Goal: Task Accomplishment & Management: Use online tool/utility

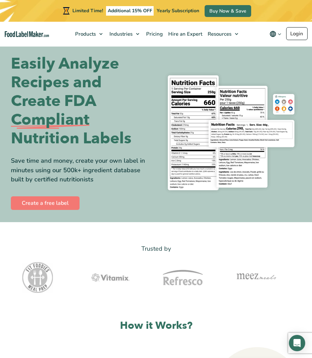
click at [301, 36] on link "Login" at bounding box center [296, 33] width 21 height 13
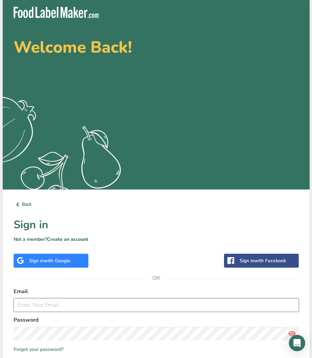
type input "[EMAIL_ADDRESS][DOMAIN_NAME]"
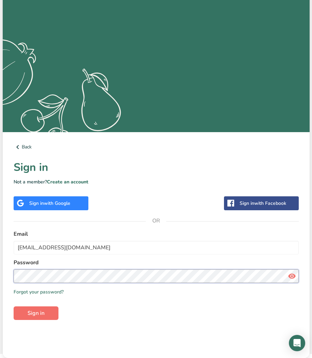
scroll to position [57, 0]
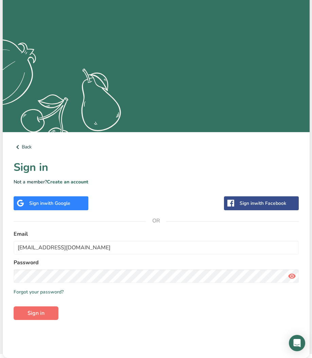
click at [47, 311] on button "Sign in" at bounding box center [36, 314] width 45 height 14
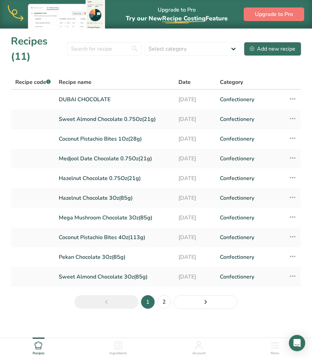
click at [270, 54] on button "Add new recipe" at bounding box center [272, 49] width 57 height 14
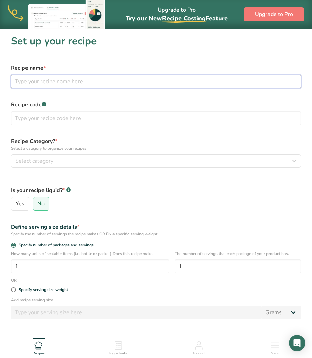
click at [96, 83] on input "text" at bounding box center [156, 82] width 290 height 14
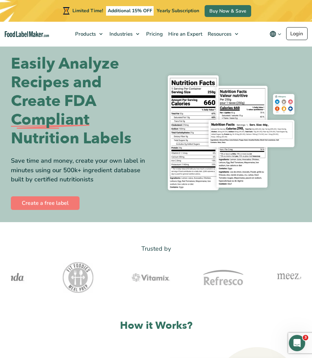
click at [302, 36] on link "Login" at bounding box center [296, 33] width 21 height 13
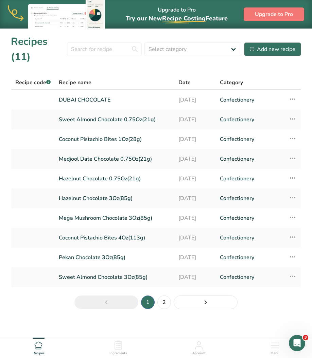
click at [278, 46] on div "Add new recipe" at bounding box center [273, 49] width 46 height 8
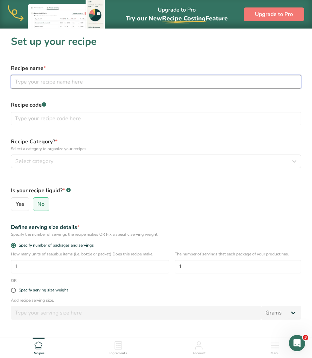
click at [98, 81] on input "text" at bounding box center [156, 82] width 290 height 14
type input "P"
type input "Lazy Dubai Chocolate Spread"
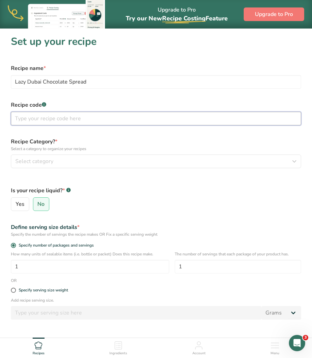
click at [41, 122] on input "text" at bounding box center [156, 119] width 290 height 14
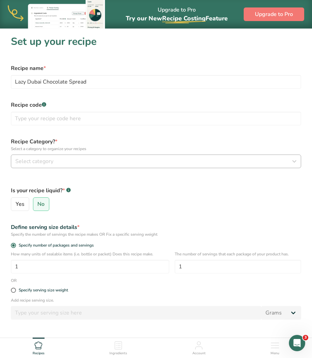
click at [41, 157] on button "Select category" at bounding box center [156, 162] width 290 height 14
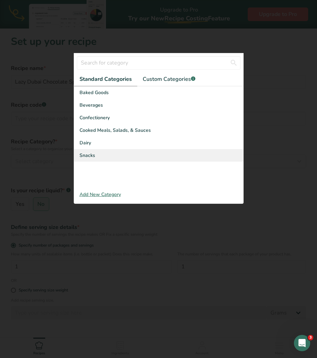
click at [91, 154] on span "Snacks" at bounding box center [88, 155] width 16 height 7
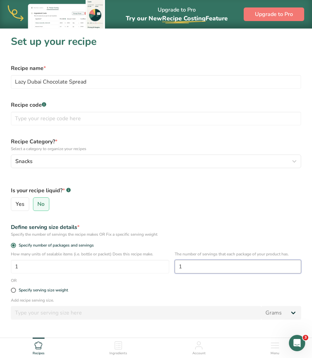
drag, startPoint x: 205, startPoint y: 268, endPoint x: 171, endPoint y: 263, distance: 34.8
click at [171, 263] on div "How many units of sealable items (i.e. bottle or packet) Does this recipe make.…" at bounding box center [156, 264] width 299 height 27
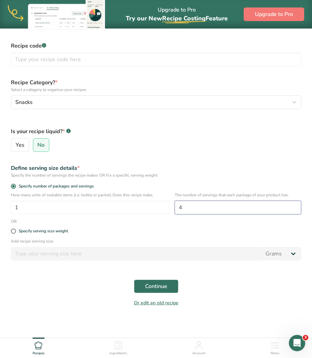
scroll to position [61, 0]
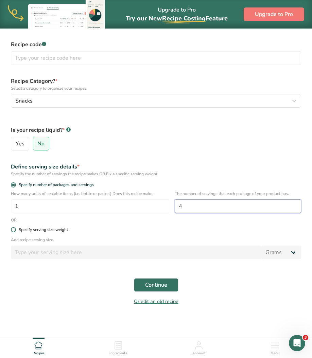
type input "4"
click at [36, 230] on div "Specify serving size weight" at bounding box center [43, 230] width 49 height 5
click at [15, 230] on input "Specify serving size weight" at bounding box center [13, 230] width 4 height 4
radio input "true"
radio input "false"
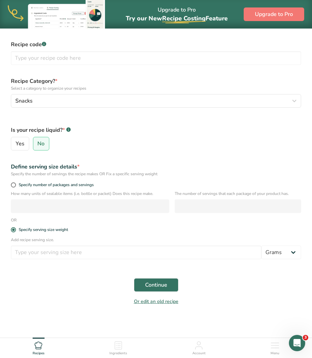
click at [14, 182] on div "Specify number of packages and servings" at bounding box center [156, 186] width 299 height 10
click at [17, 182] on div "Specify number of packages and servings" at bounding box center [156, 186] width 299 height 10
click at [16, 186] on span "Specify number of packages and servings" at bounding box center [55, 185] width 78 height 5
click at [15, 186] on input "Specify number of packages and servings" at bounding box center [13, 185] width 4 height 4
radio input "true"
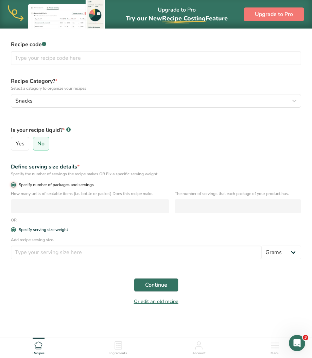
radio input "false"
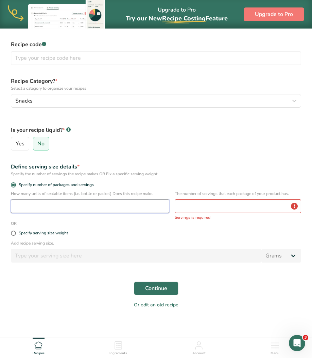
click at [47, 207] on input "number" at bounding box center [90, 207] width 158 height 14
type input "1"
click at [176, 205] on input "number" at bounding box center [238, 207] width 127 height 14
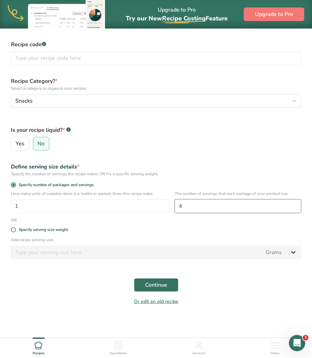
type input "4"
click at [173, 235] on div "Specify serving size weight" at bounding box center [156, 230] width 299 height 14
click at [151, 282] on span "Continue" at bounding box center [156, 285] width 22 height 8
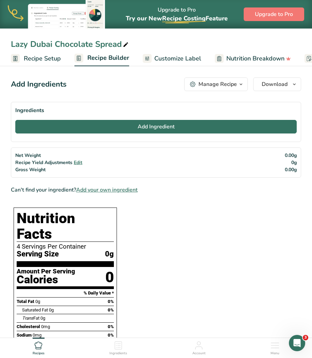
click at [159, 131] on button "Add Ingredient" at bounding box center [156, 127] width 282 height 14
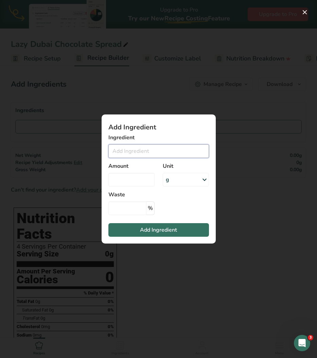
click at [150, 154] on input "Add ingredient modal" at bounding box center [158, 152] width 101 height 14
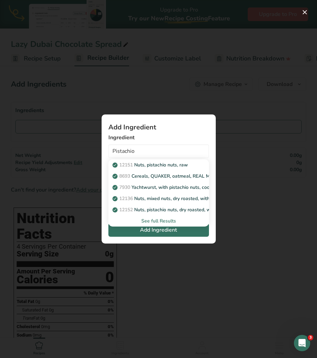
drag, startPoint x: 150, startPoint y: 154, endPoint x: 158, endPoint y: 220, distance: 66.9
click at [158, 220] on div "See full Results" at bounding box center [159, 221] width 90 height 7
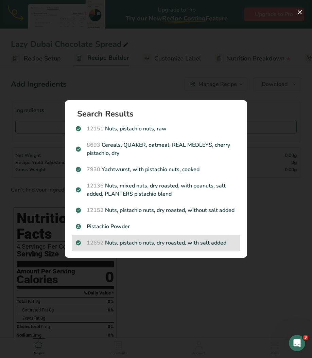
click at [185, 246] on p "12652 Nuts, pistachio nuts, dry roasted, with salt added" at bounding box center [156, 243] width 161 height 8
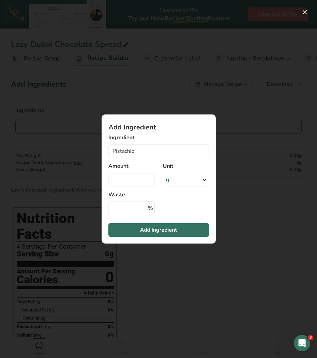
type input "Nuts, pistachio nuts, dry roasted, with salt added"
click at [141, 178] on input "Add ingredient modal" at bounding box center [131, 180] width 46 height 14
type input "0"
type input "2.1"
click at [184, 181] on div "g" at bounding box center [186, 180] width 46 height 14
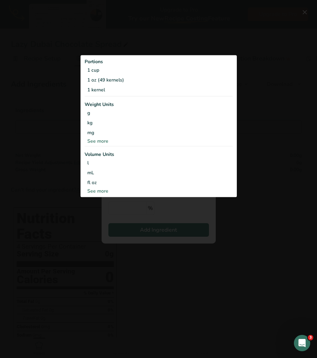
click at [95, 140] on div "See more" at bounding box center [159, 140] width 148 height 7
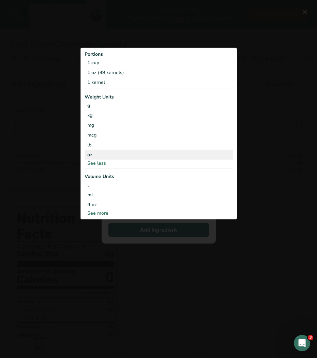
click at [96, 154] on div "oz" at bounding box center [159, 155] width 148 height 10
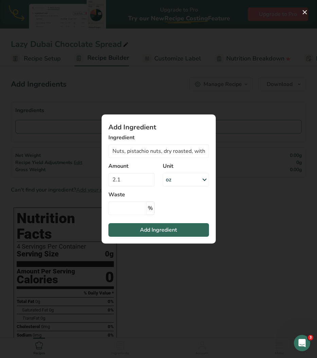
click at [160, 231] on span "Add Ingredient" at bounding box center [158, 230] width 37 height 8
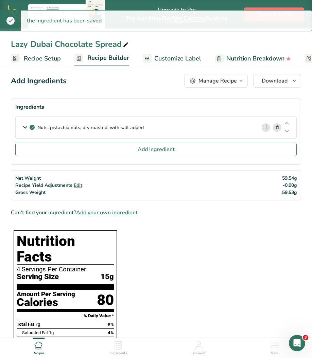
scroll to position [5, 0]
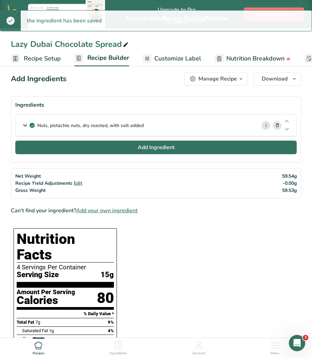
click at [125, 150] on button "Add Ingredient" at bounding box center [156, 148] width 282 height 14
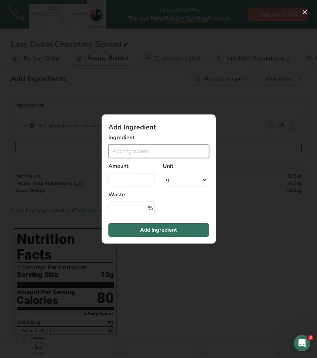
click at [130, 153] on input "Add ingredient modal" at bounding box center [158, 152] width 101 height 14
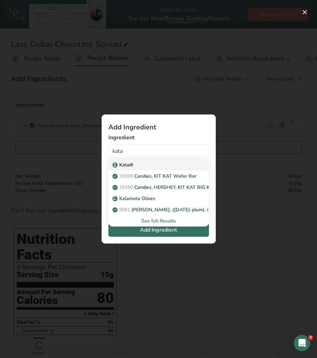
click at [122, 162] on p "Kataifi" at bounding box center [123, 165] width 19 height 7
type input "Kataifi"
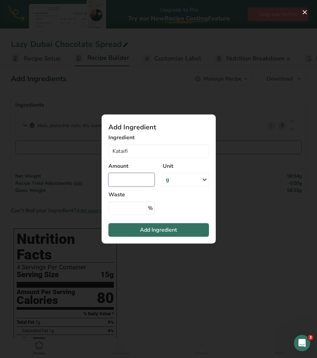
click at [137, 186] on input "Add ingredient modal" at bounding box center [131, 180] width 46 height 14
type input "0.8"
click at [167, 179] on div "g" at bounding box center [167, 180] width 3 height 8
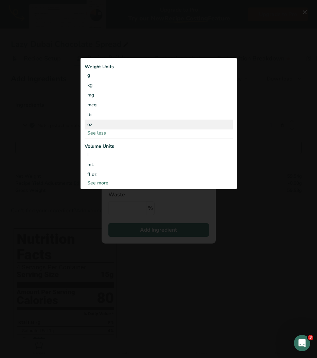
click at [103, 129] on div "oz" at bounding box center [159, 125] width 148 height 10
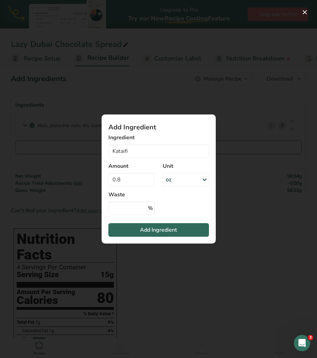
click at [154, 228] on span "Add Ingredient" at bounding box center [158, 230] width 37 height 8
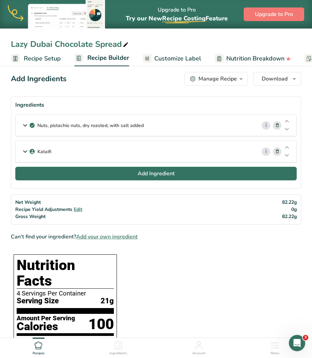
click at [68, 172] on button "Add Ingredient" at bounding box center [156, 174] width 282 height 14
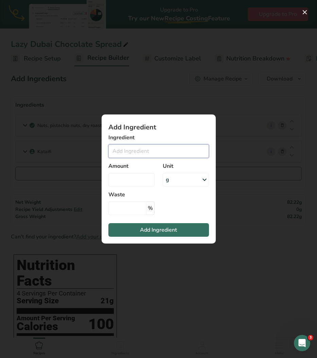
click at [145, 154] on input "Add ingredient modal" at bounding box center [158, 152] width 101 height 14
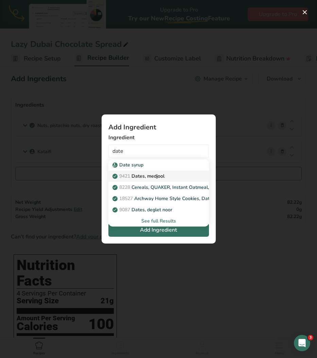
click at [146, 176] on p "9421 Dates, medjool" at bounding box center [139, 176] width 51 height 7
type input "Dates, medjool"
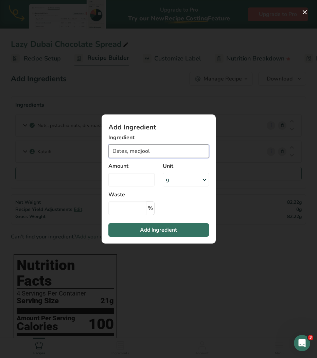
click at [153, 156] on input "Dates, medjool" at bounding box center [158, 152] width 101 height 14
click at [177, 177] on div "g" at bounding box center [186, 180] width 46 height 14
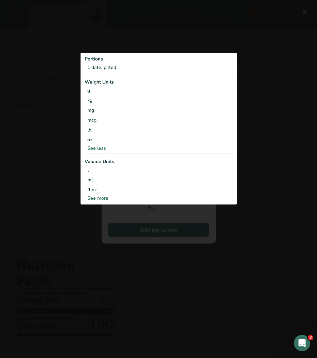
click at [159, 240] on div "Add ingredient modal" at bounding box center [158, 179] width 317 height 358
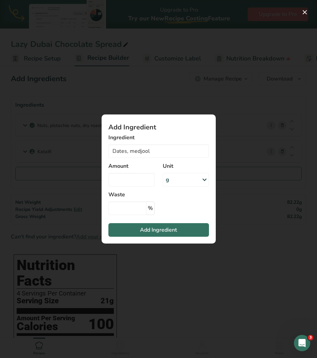
click at [138, 190] on div "Amount" at bounding box center [131, 174] width 54 height 33
click at [138, 186] on input "Add ingredient modal" at bounding box center [131, 180] width 46 height 14
type input "0.5"
click at [142, 226] on button "Add Ingredient" at bounding box center [158, 230] width 101 height 14
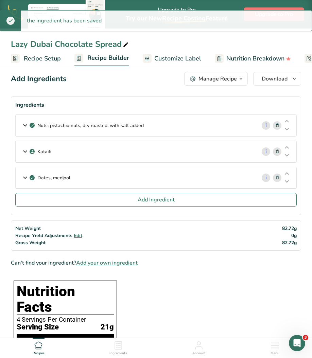
click at [226, 178] on div "Dates, medjool" at bounding box center [136, 177] width 241 height 21
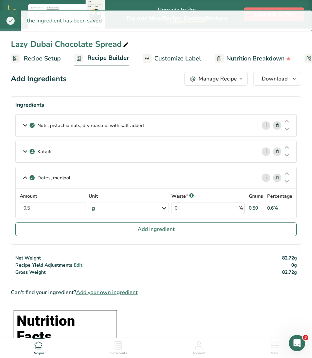
click at [113, 204] on div "g" at bounding box center [129, 208] width 80 height 12
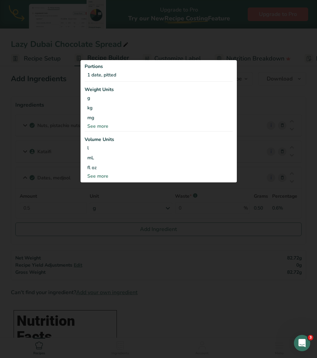
click at [102, 123] on div "See more" at bounding box center [159, 126] width 148 height 7
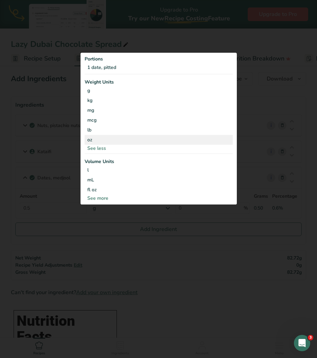
click at [93, 141] on div "oz" at bounding box center [159, 140] width 148 height 10
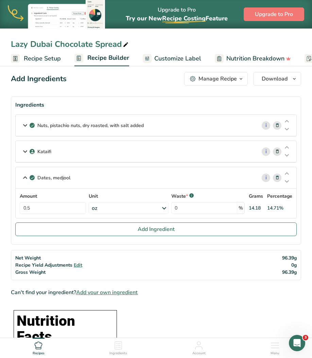
click at [82, 153] on div "Kataifi" at bounding box center [136, 151] width 241 height 21
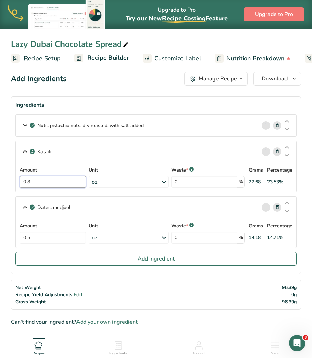
click at [35, 177] on input "0.8" at bounding box center [53, 182] width 66 height 12
click at [47, 188] on div "Amount 0.8 Unit oz Weight Units g kg mg See more Volume Units l mL fl oz See mo…" at bounding box center [156, 178] width 281 height 30
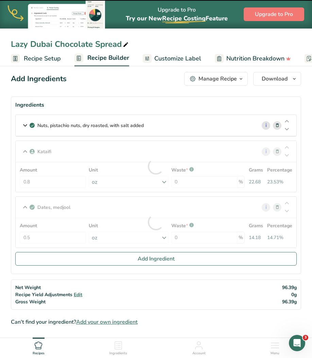
click at [47, 180] on div at bounding box center [156, 166] width 281 height 51
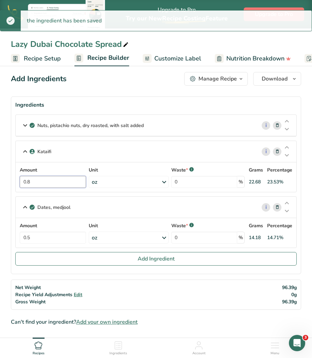
click at [38, 181] on input "0.8" at bounding box center [53, 182] width 66 height 12
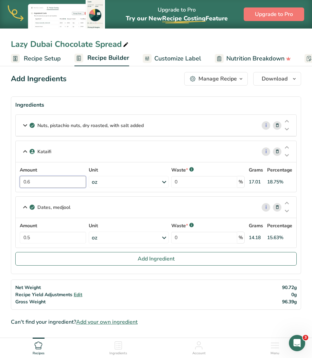
type input "0.6"
click at [59, 125] on p "Nuts, pistachio nuts, dry roasted, with salt added" at bounding box center [90, 125] width 106 height 7
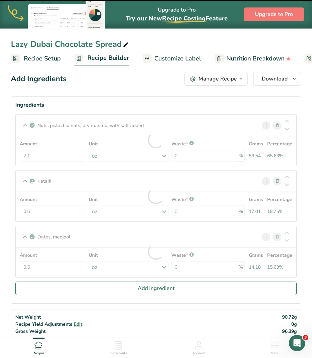
click at [39, 154] on div at bounding box center [156, 140] width 281 height 51
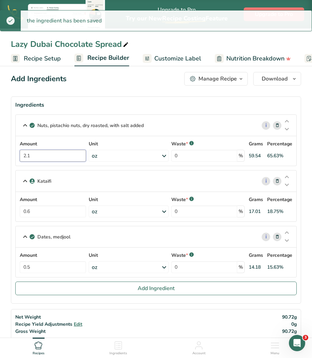
click at [34, 153] on input "2.1" at bounding box center [53, 156] width 66 height 12
type input "2"
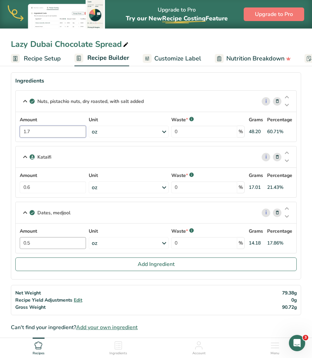
scroll to position [32, 0]
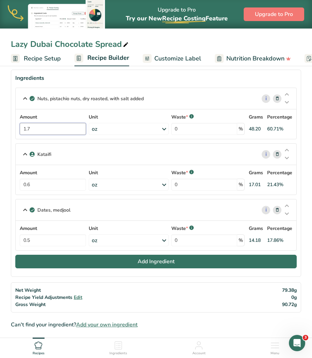
type input "1.7"
click at [83, 264] on button "Add Ingredient" at bounding box center [156, 262] width 282 height 14
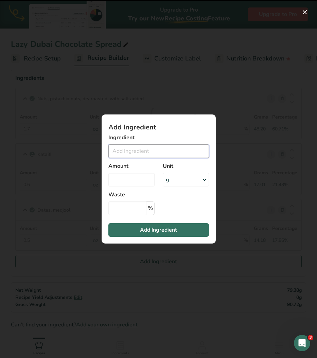
click at [147, 152] on input "Add ingredient modal" at bounding box center [158, 152] width 101 height 14
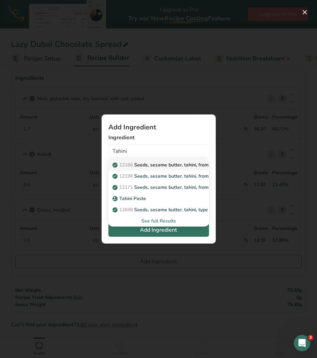
click at [161, 166] on p "12166 Seeds, sesame butter, tahini, from roasted and toasted kernels (most comm…" at bounding box center [216, 165] width 204 height 7
type input "Seeds, sesame butter, tahini, from roasted and toasted kernels (most common typ…"
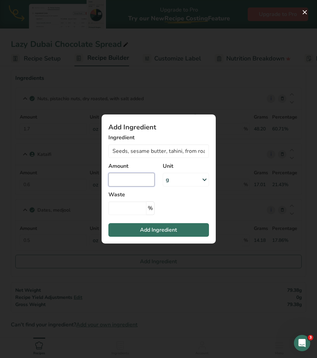
click at [142, 185] on input "Add ingredient modal" at bounding box center [131, 180] width 46 height 14
type input "0"
type input "0.2"
click at [194, 181] on div "g" at bounding box center [186, 180] width 46 height 14
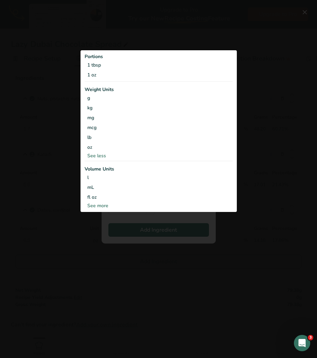
click at [123, 152] on div "See less" at bounding box center [159, 155] width 148 height 7
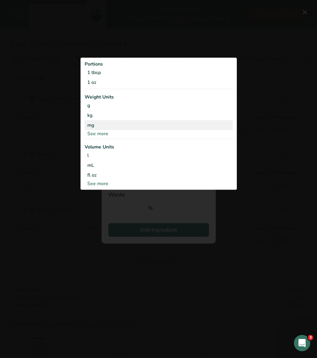
click at [115, 129] on div "mg" at bounding box center [159, 125] width 148 height 10
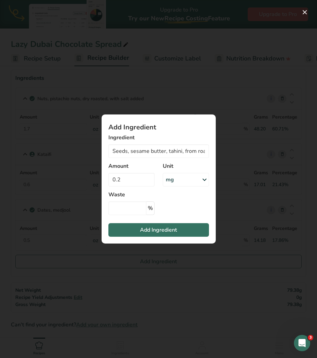
click at [179, 177] on div "mg" at bounding box center [186, 180] width 46 height 14
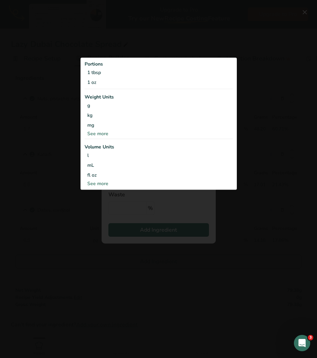
click at [96, 132] on div "See more" at bounding box center [159, 133] width 148 height 7
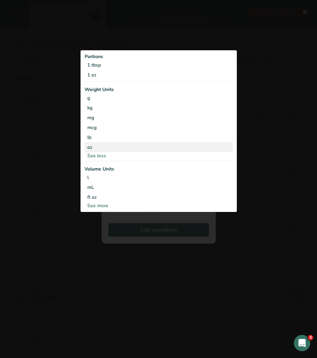
click at [90, 148] on div "oz" at bounding box center [159, 148] width 148 height 10
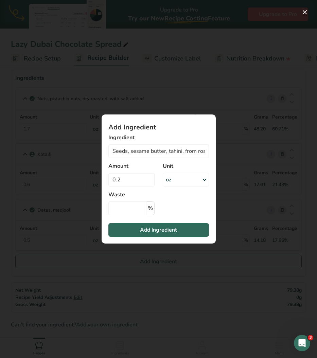
click at [144, 229] on span "Add Ingredient" at bounding box center [158, 230] width 37 height 8
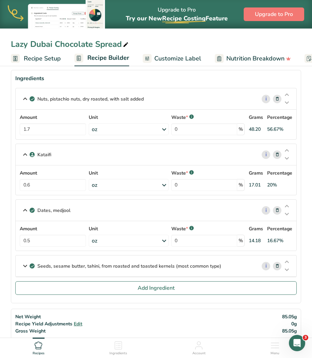
scroll to position [35, 0]
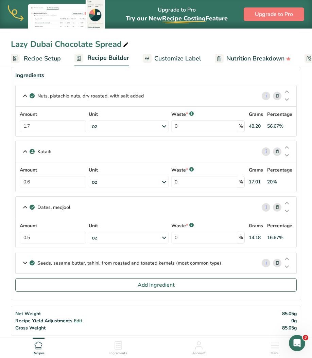
click at [123, 266] on p "Seeds, sesame butter, tahini, from roasted and toasted kernels (most common typ…" at bounding box center [129, 263] width 184 height 7
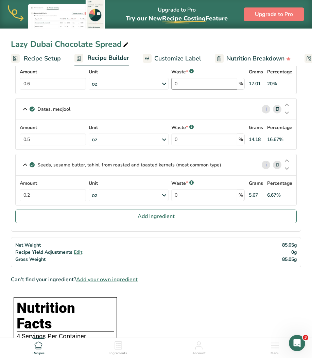
scroll to position [134, 0]
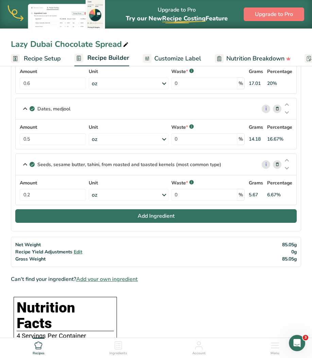
click at [151, 214] on span "Add Ingredient" at bounding box center [156, 216] width 37 height 8
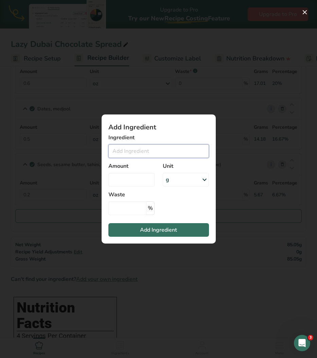
click at [154, 147] on input "Add ingredient modal" at bounding box center [158, 152] width 101 height 14
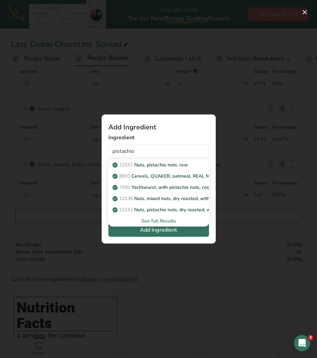
click at [169, 222] on div "See full Results" at bounding box center [159, 221] width 90 height 7
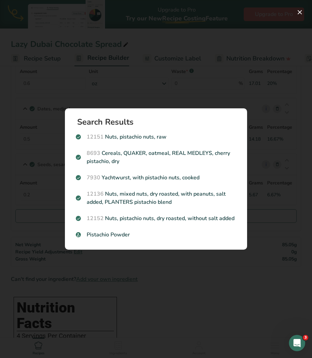
click at [122, 88] on div "Search results modal" at bounding box center [156, 179] width 312 height 358
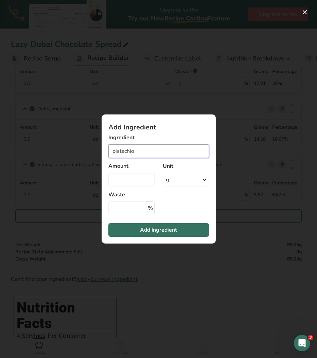
click at [140, 146] on input "pistachio" at bounding box center [158, 152] width 101 height 14
click at [141, 152] on input "pistachio" at bounding box center [158, 152] width 101 height 14
click at [157, 151] on input "pistachio oil" at bounding box center [158, 152] width 101 height 14
click at [154, 150] on input "pistachio oil" at bounding box center [158, 152] width 101 height 14
click at [181, 98] on div "Add ingredient modal" at bounding box center [158, 179] width 317 height 358
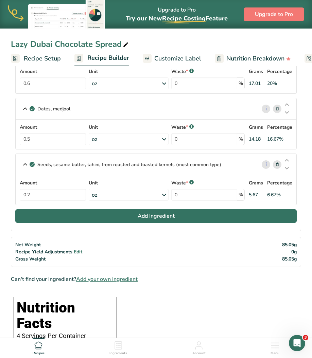
click at [84, 217] on button "Add Ingredient" at bounding box center [156, 217] width 282 height 14
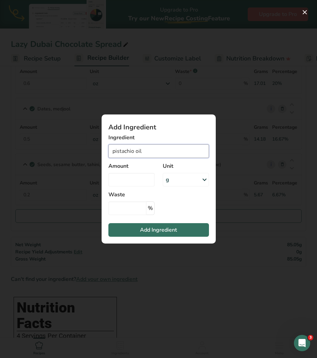
click at [152, 151] on input "pistachio oil" at bounding box center [158, 152] width 101 height 14
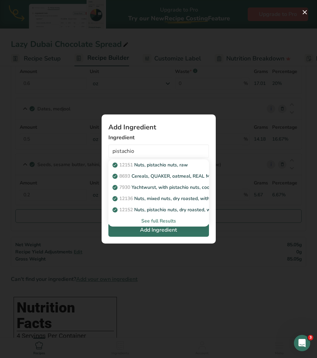
click at [165, 222] on div "See full Results" at bounding box center [159, 221] width 90 height 7
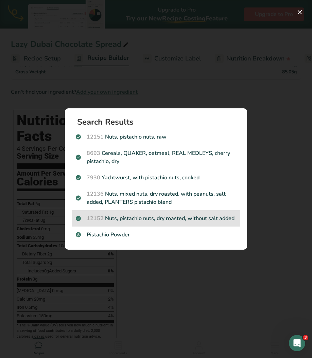
scroll to position [305, 0]
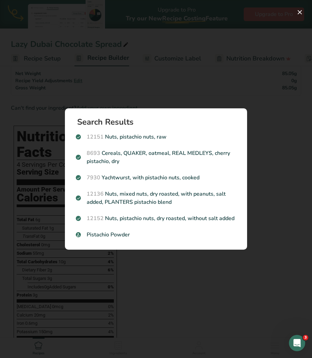
click at [200, 94] on div "Search results modal" at bounding box center [156, 179] width 312 height 358
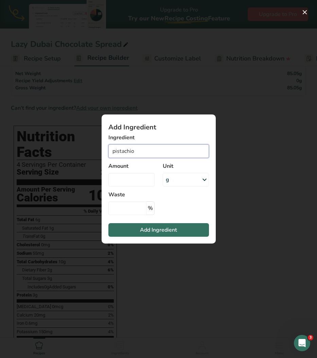
click at [157, 154] on input "pistachio" at bounding box center [158, 152] width 101 height 14
type input "pistachio oil"
click at [183, 111] on div "Add Ingredient Ingredient pistachio oil No Results Found Amount Unit g Weight U…" at bounding box center [159, 179] width 136 height 151
click at [144, 115] on section "Add Ingredient Ingredient pistachio oil No Results Found Amount Unit g Weight U…" at bounding box center [159, 179] width 114 height 129
click at [167, 98] on div "Add ingredient modal" at bounding box center [158, 179] width 317 height 358
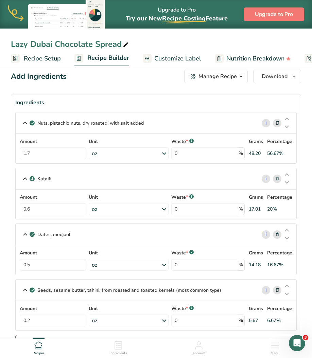
scroll to position [11, 0]
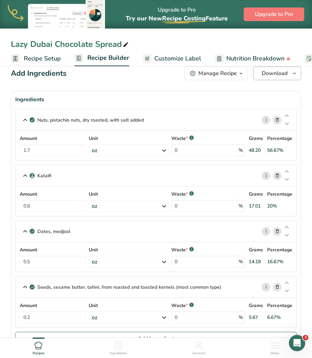
click at [272, 76] on span "Download" at bounding box center [275, 73] width 26 height 8
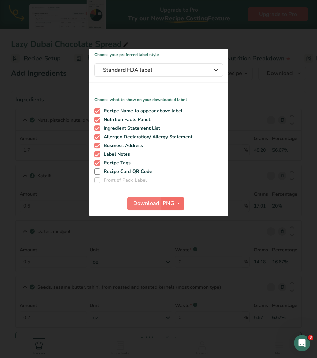
click at [178, 204] on icon "button" at bounding box center [178, 204] width 5 height 9
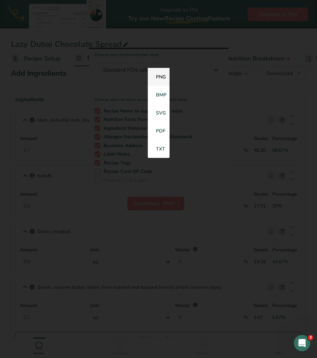
click at [159, 79] on link "PNG" at bounding box center [159, 77] width 22 height 18
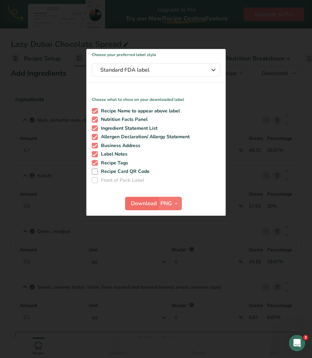
click at [149, 204] on span "Download" at bounding box center [144, 204] width 26 height 8
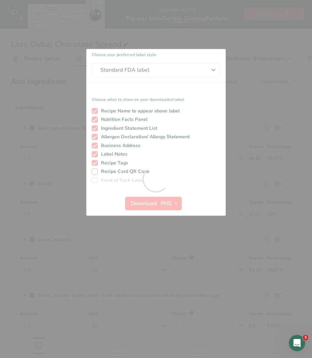
scroll to position [0, 0]
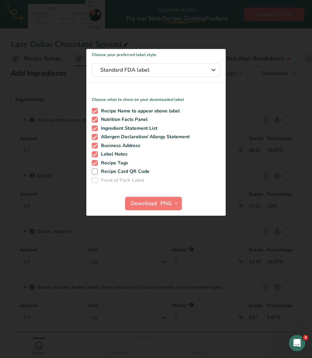
click at [221, 28] on div at bounding box center [156, 179] width 312 height 358
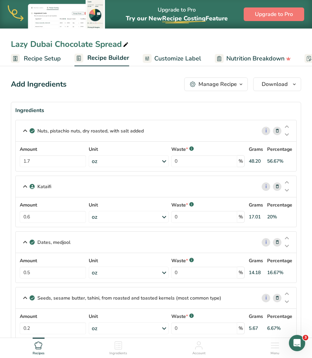
click at [238, 84] on span "button" at bounding box center [241, 84] width 8 height 8
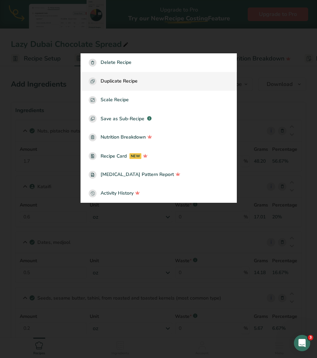
click at [144, 84] on div "Duplicate Recipe" at bounding box center [159, 82] width 140 height 8
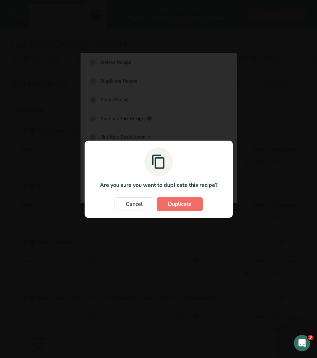
click at [186, 198] on button "Duplicate" at bounding box center [180, 205] width 46 height 14
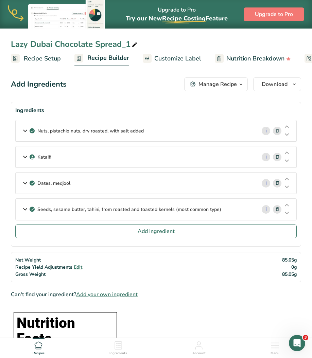
click at [126, 43] on div "Lazy Dubai Chocolate Spread_1" at bounding box center [75, 44] width 128 height 12
drag, startPoint x: 127, startPoint y: 43, endPoint x: 131, endPoint y: 43, distance: 4.8
click at [131, 43] on input "Lazy Dubai Chocolate Spread_1" at bounding box center [156, 44] width 290 height 12
type input "Lazy Dubai Chocolate Spread_6 oz"
click at [107, 128] on p "Nuts, pistachio nuts, dry roasted, with salt added" at bounding box center [90, 131] width 106 height 7
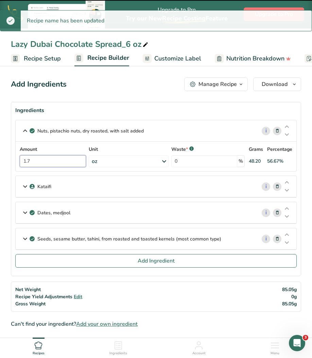
drag, startPoint x: 40, startPoint y: 164, endPoint x: 0, endPoint y: 162, distance: 40.2
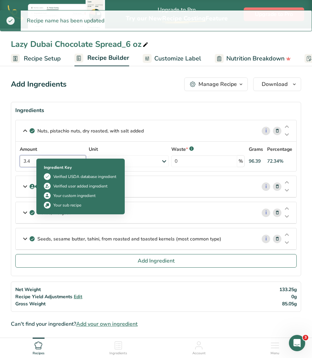
type input "3.4"
click at [127, 189] on div "Kataifi" at bounding box center [136, 186] width 241 height 21
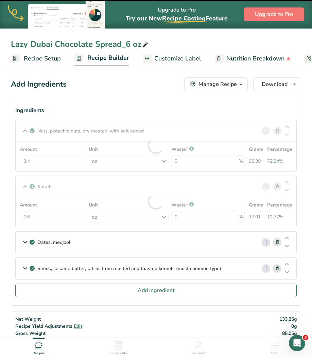
click at [38, 216] on div at bounding box center [156, 201] width 281 height 51
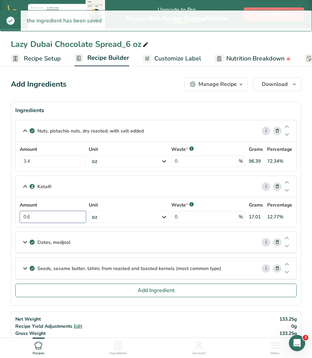
click at [38, 216] on input "0.6" at bounding box center [53, 217] width 66 height 12
type input "0"
type input "1.2"
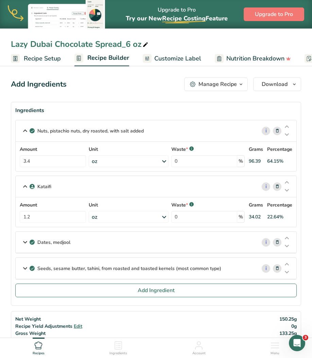
click at [62, 246] on p "Dates, medjool" at bounding box center [53, 242] width 33 height 7
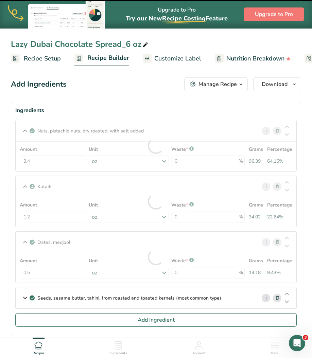
click at [40, 277] on div at bounding box center [156, 257] width 281 height 51
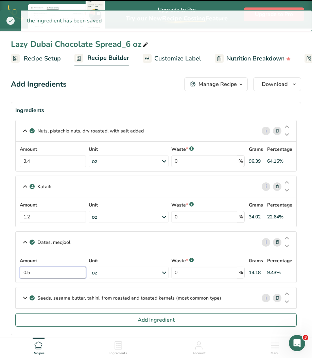
click at [39, 272] on input "0.5" at bounding box center [53, 273] width 66 height 12
type input "0"
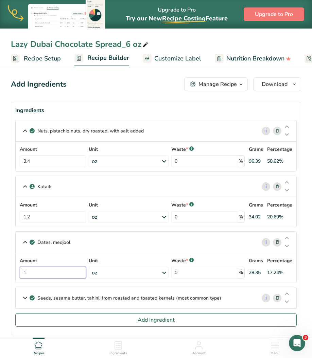
type input "1"
click at [113, 240] on div "Dates, medjool i Amount 1 Unit oz Portions 1 date, pitted Weight Units g kg mg …" at bounding box center [156, 258] width 282 height 52
click at [44, 58] on span "Recipe Setup" at bounding box center [42, 58] width 37 height 9
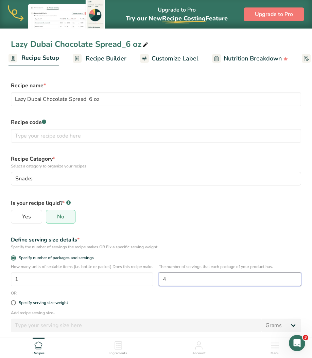
click at [176, 278] on input "4" at bounding box center [230, 280] width 143 height 14
type input "8"
click at [256, 212] on div "Yes No" at bounding box center [156, 217] width 290 height 14
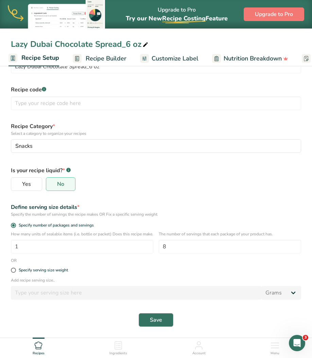
scroll to position [39, 0]
click at [161, 320] on span "Save" at bounding box center [156, 320] width 12 height 8
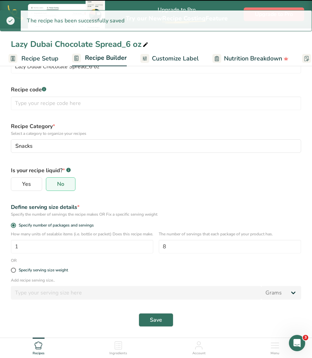
click at [107, 65] on link "Recipe Builder" at bounding box center [99, 58] width 55 height 16
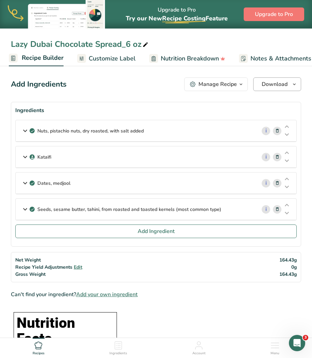
click at [277, 82] on span "Download" at bounding box center [275, 84] width 26 height 8
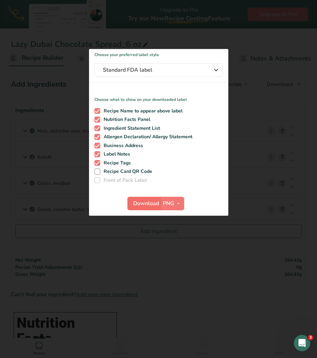
click at [145, 203] on span "Download" at bounding box center [146, 204] width 26 height 8
click at [239, 41] on div at bounding box center [158, 179] width 317 height 358
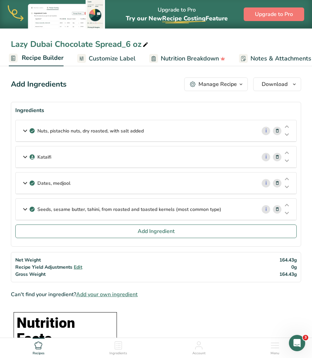
click at [224, 87] on div "Manage Recipe" at bounding box center [218, 84] width 38 height 8
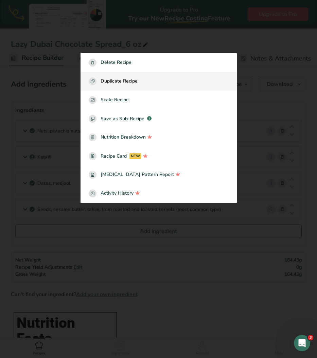
click at [141, 78] on div "Duplicate Recipe" at bounding box center [159, 82] width 140 height 8
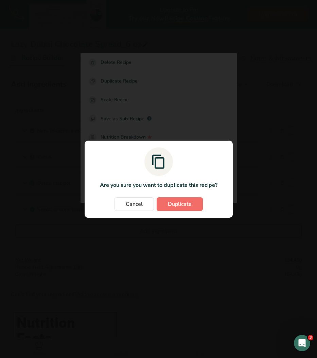
click at [175, 206] on span "Duplicate" at bounding box center [180, 204] width 24 height 8
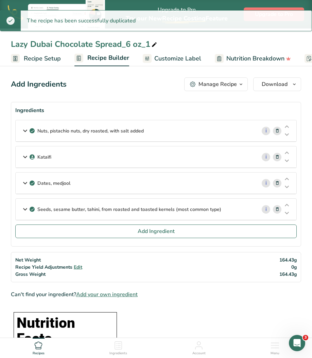
click at [149, 43] on div "Lazy Dubai Chocolate Spread_6 oz_1" at bounding box center [85, 44] width 148 height 12
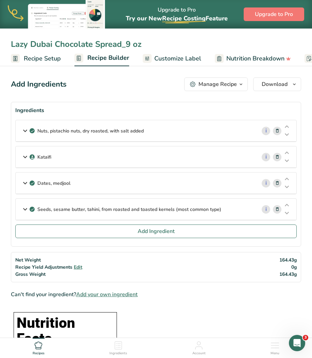
type input "Lazy Dubai Chocolate Spread_9 oz"
click at [91, 128] on p "Nuts, pistachio nuts, dry roasted, with salt added" at bounding box center [90, 131] width 106 height 7
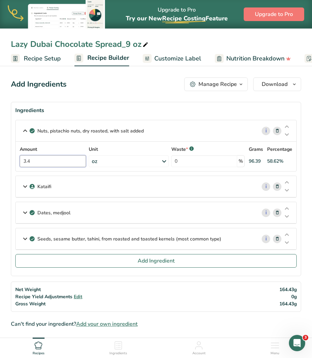
click at [50, 158] on input "3.4" at bounding box center [53, 161] width 66 height 12
type input "3"
type input "5.1"
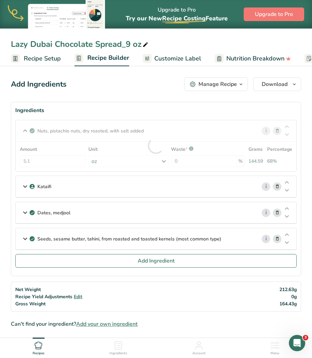
click at [54, 188] on div "Kataifi" at bounding box center [136, 186] width 241 height 21
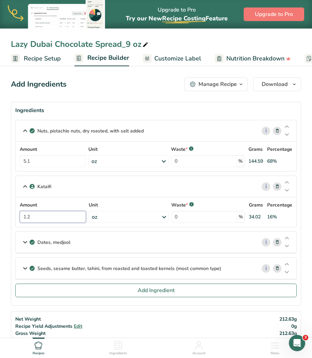
click at [39, 220] on input "1.2" at bounding box center [53, 217] width 66 height 12
type input "1.8"
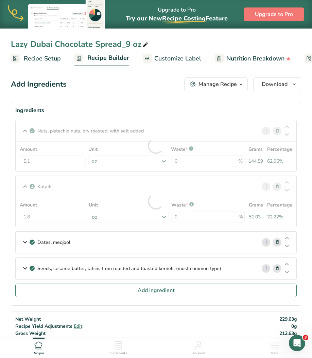
click at [40, 246] on p "Dates, medjool" at bounding box center [53, 242] width 33 height 7
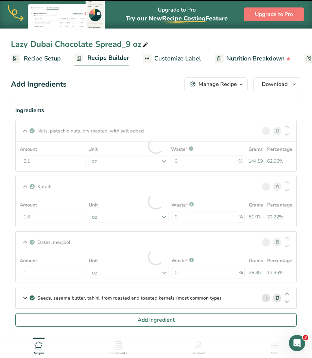
click at [35, 271] on div at bounding box center [156, 257] width 281 height 51
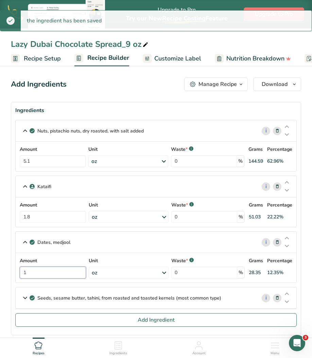
click at [34, 271] on input "1" at bounding box center [53, 273] width 66 height 12
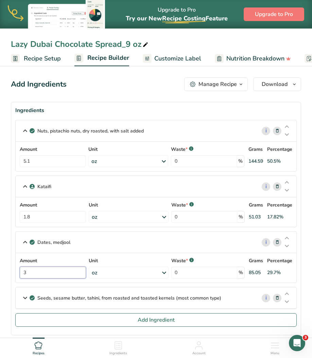
type input "3"
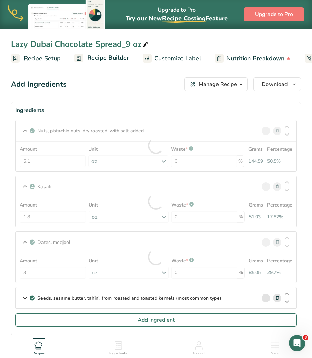
click at [43, 297] on p "Seeds, sesame butter, tahini, from roasted and toasted kernels (most common typ…" at bounding box center [129, 298] width 184 height 7
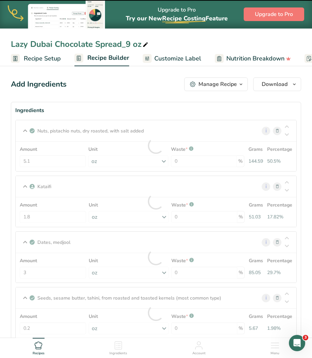
click at [39, 324] on div at bounding box center [156, 313] width 281 height 51
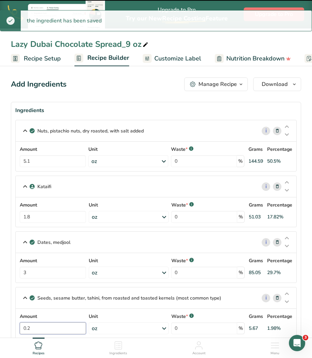
click at [37, 326] on input "0.2" at bounding box center [53, 329] width 66 height 12
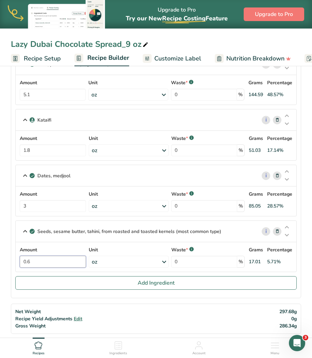
scroll to position [66, 0]
type input "0.6"
click at [116, 307] on div "Net Weight Recipe Yield Adjustments Edit Gross Weight 297.68g 0g 286.34g" at bounding box center [156, 319] width 290 height 30
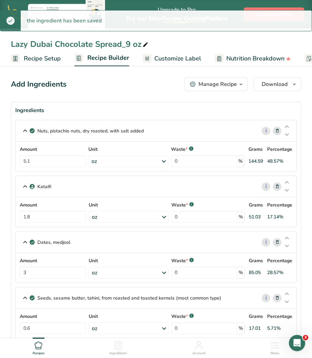
scroll to position [0, 0]
click at [41, 58] on span "Recipe Setup" at bounding box center [42, 58] width 37 height 9
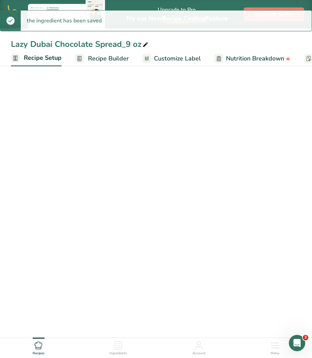
scroll to position [0, 2]
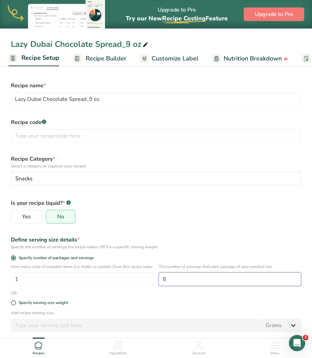
drag, startPoint x: 169, startPoint y: 279, endPoint x: 153, endPoint y: 278, distance: 16.0
click at [153, 278] on div "How many units of sealable items (i.e. bottle or packet) Does this recipe make.…" at bounding box center [156, 277] width 299 height 27
type input "12"
click at [207, 218] on div "Yes No" at bounding box center [156, 217] width 290 height 14
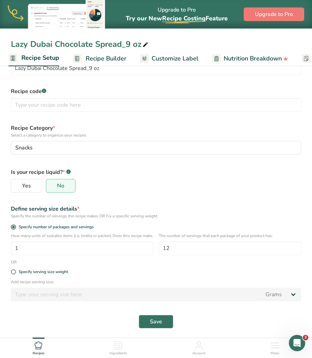
scroll to position [32, 0]
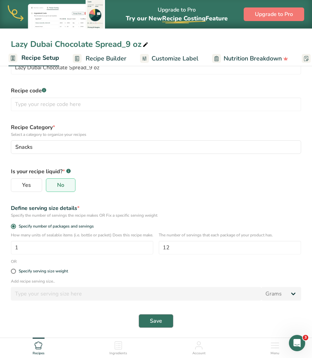
click at [166, 325] on button "Save" at bounding box center [156, 322] width 35 height 14
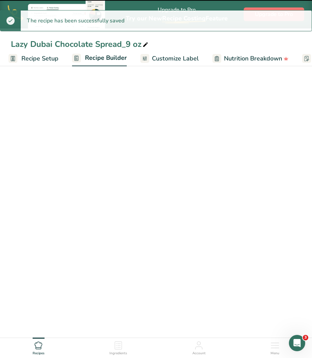
scroll to position [20, 0]
click at [115, 58] on span "Recipe Builder" at bounding box center [106, 57] width 42 height 9
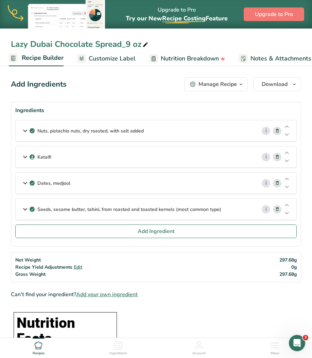
scroll to position [0, 0]
click at [188, 129] on div "Nuts, pistachio nuts, dry roasted, with salt added" at bounding box center [136, 130] width 241 height 21
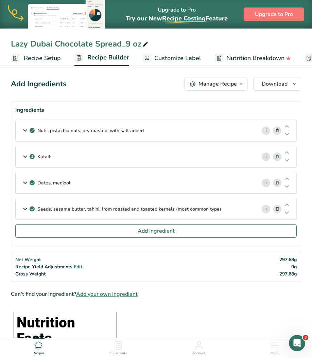
click at [38, 57] on span "Recipe Setup" at bounding box center [42, 58] width 37 height 9
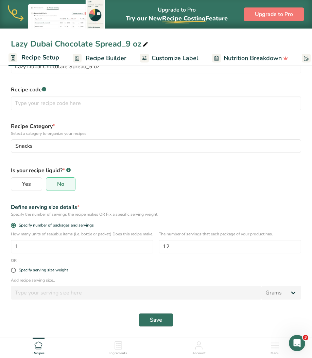
scroll to position [38, 0]
click at [272, 348] on ul "Recipes Ingredients Account Menu" at bounding box center [156, 347] width 312 height 18
click at [279, 348] on icon at bounding box center [274, 348] width 7 height 0
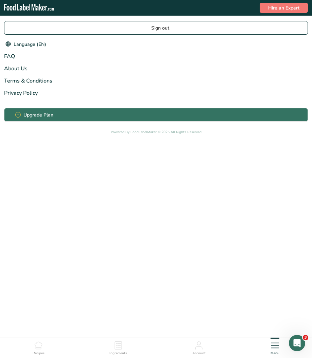
click at [124, 350] on div "Ingredients" at bounding box center [119, 347] width 18 height 18
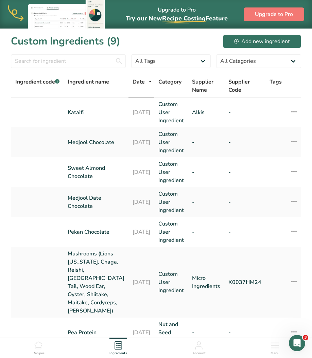
click at [38, 348] on icon at bounding box center [38, 346] width 8 height 8
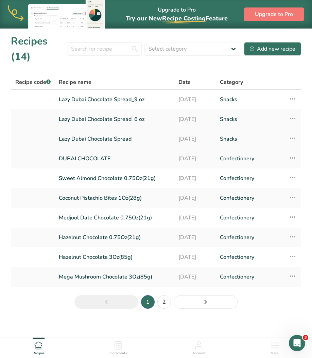
click at [118, 138] on link "Lazy Dubai Chocolate Spread" at bounding box center [115, 139] width 112 height 14
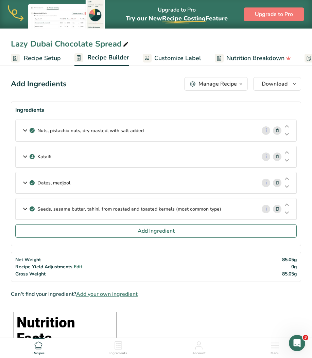
click at [117, 127] on div "Nuts, pistachio nuts, dry roasted, with salt added" at bounding box center [136, 130] width 241 height 21
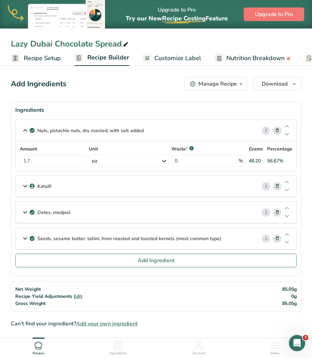
click at [123, 186] on div "Kataifi" at bounding box center [136, 186] width 241 height 21
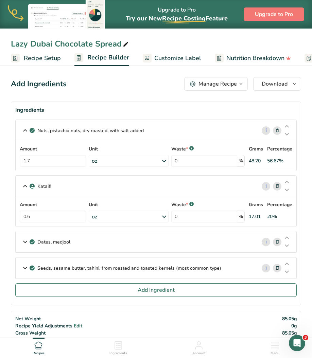
click at [106, 243] on div "Dates, medjool" at bounding box center [136, 242] width 241 height 21
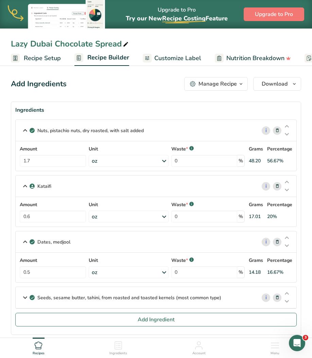
click at [98, 291] on div "Seeds, sesame butter, tahini, from roasted and toasted kernels (most common typ…" at bounding box center [136, 297] width 241 height 21
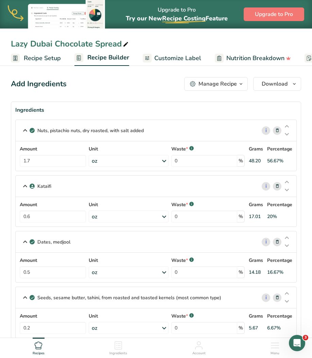
click at [46, 62] on span "Recipe Setup" at bounding box center [42, 58] width 37 height 9
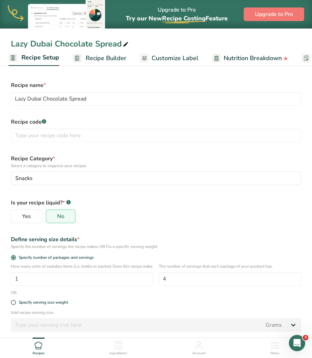
click at [40, 346] on icon at bounding box center [38, 346] width 8 height 8
click at [120, 349] on icon at bounding box center [118, 346] width 8 height 8
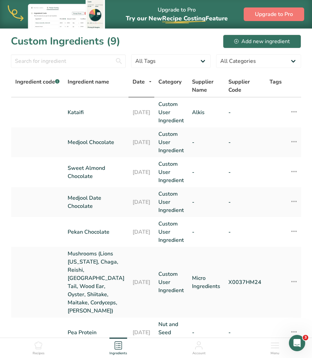
click at [37, 348] on icon at bounding box center [38, 345] width 7 height 7
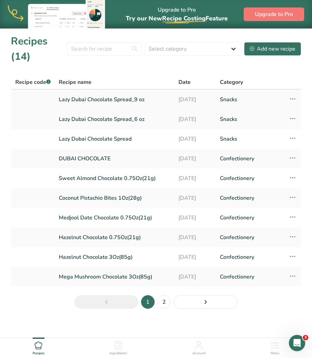
click at [117, 100] on link "Lazy Dubai Chocolate Spread_9 oz" at bounding box center [115, 100] width 112 height 14
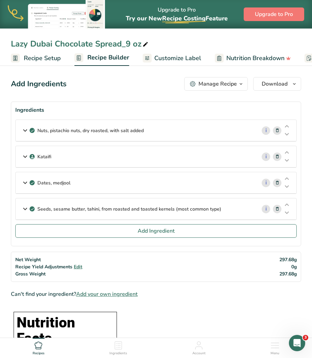
click at [91, 122] on div "Nuts, pistachio nuts, dry roasted, with salt added" at bounding box center [136, 130] width 241 height 21
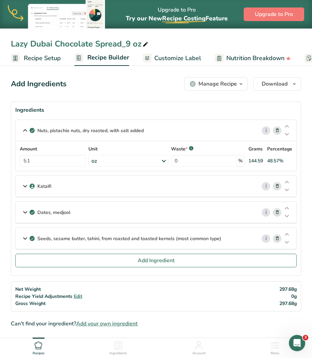
click at [79, 198] on div "Nuts, pistachio nuts, dry roasted, with salt added i Amount 5.1 Unit oz Portion…" at bounding box center [156, 187] width 282 height 134
click at [79, 189] on div "Kataifi" at bounding box center [136, 186] width 241 height 21
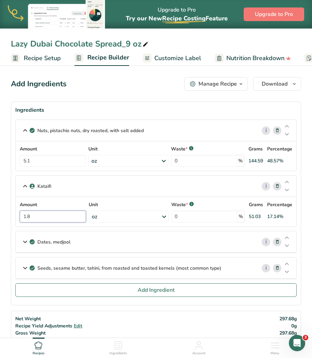
click at [57, 217] on input "1.8" at bounding box center [53, 217] width 66 height 12
click at [52, 248] on div "Dates, medjool" at bounding box center [136, 242] width 241 height 21
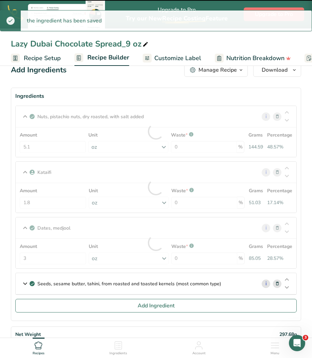
scroll to position [15, 0]
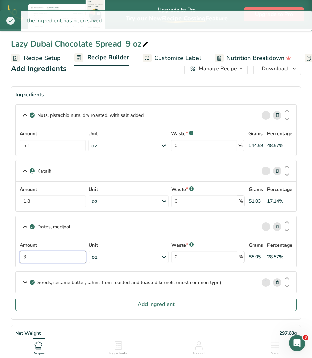
click at [51, 259] on input "3" at bounding box center [53, 257] width 66 height 12
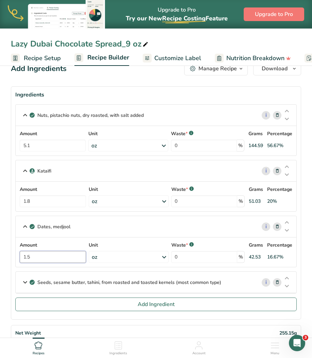
type input "1.5"
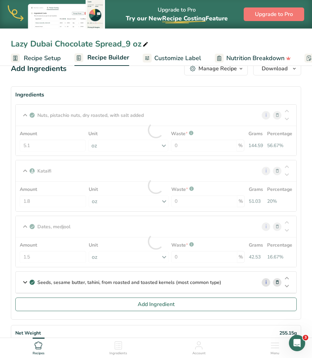
click at [214, 95] on div "Ingredients" at bounding box center [156, 95] width 282 height 8
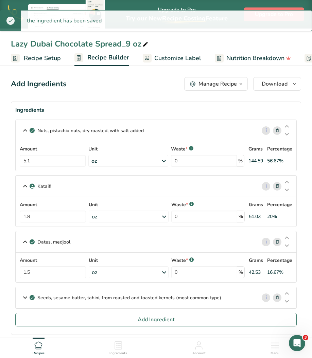
scroll to position [0, 0]
click at [284, 87] on span "Download" at bounding box center [275, 84] width 26 height 8
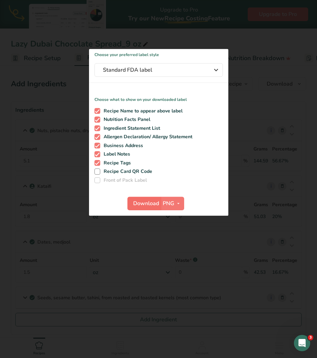
click at [148, 202] on span "Download" at bounding box center [146, 204] width 26 height 8
click at [216, 268] on div at bounding box center [158, 179] width 317 height 358
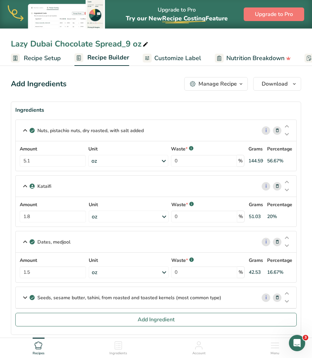
click at [35, 348] on icon at bounding box center [38, 346] width 8 height 8
click at [40, 347] on icon at bounding box center [38, 346] width 8 height 8
click at [122, 347] on icon at bounding box center [118, 346] width 8 height 8
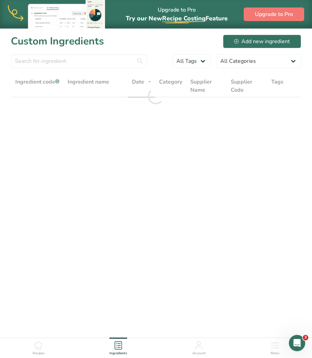
click at [39, 347] on icon at bounding box center [38, 346] width 8 height 8
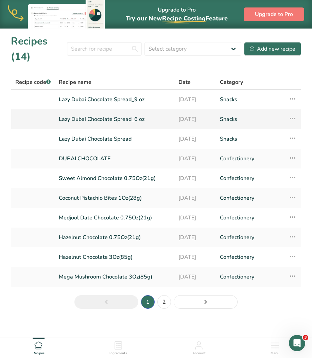
click at [120, 117] on link "Lazy Dubai Chocolate Spread_6 oz" at bounding box center [115, 119] width 112 height 14
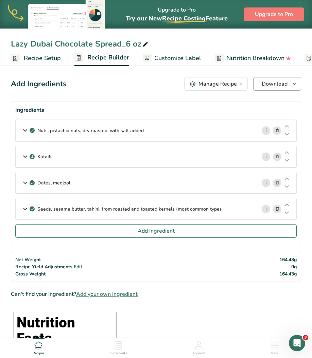
click at [273, 82] on span "Download" at bounding box center [275, 84] width 26 height 8
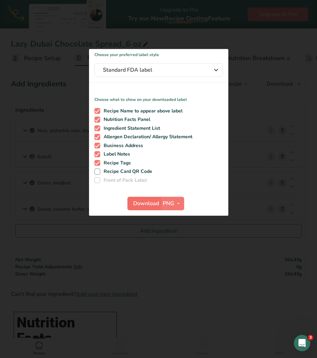
click at [139, 202] on span "Download" at bounding box center [146, 204] width 26 height 8
click at [98, 316] on div at bounding box center [158, 179] width 317 height 358
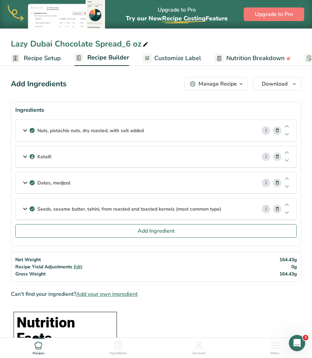
click at [118, 349] on icon at bounding box center [118, 346] width 8 height 8
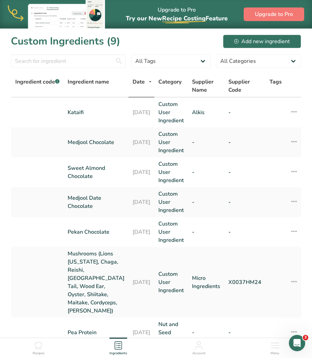
click at [41, 347] on icon at bounding box center [38, 346] width 8 height 8
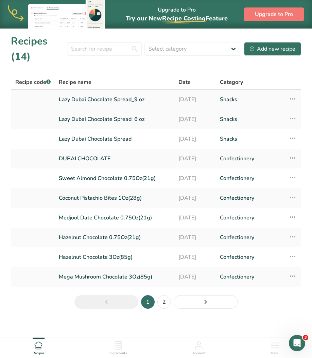
click at [121, 98] on link "Lazy Dubai Chocolate Spread_9 oz" at bounding box center [115, 100] width 112 height 14
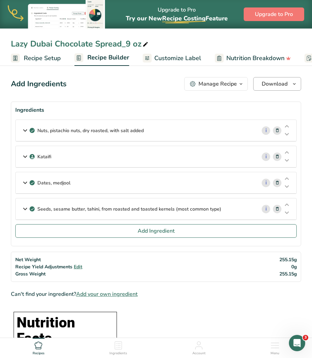
click at [266, 81] on span "Download" at bounding box center [275, 84] width 26 height 8
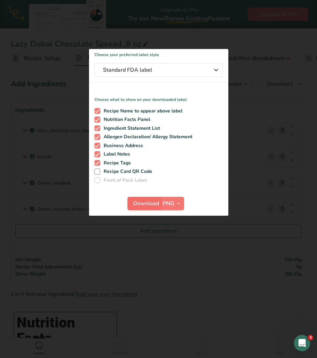
click at [149, 204] on span "Download" at bounding box center [146, 204] width 26 height 8
click at [156, 43] on div at bounding box center [158, 179] width 317 height 358
